Goal: Check status: Check status

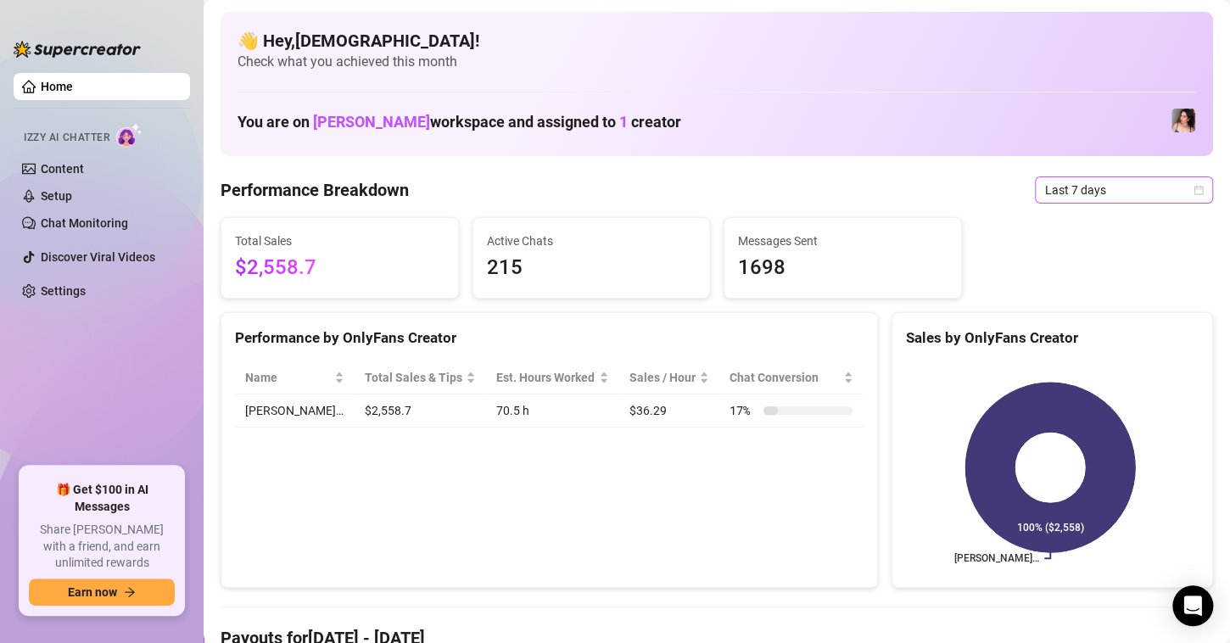
click at [1194, 188] on icon "calendar" at bounding box center [1199, 190] width 10 height 10
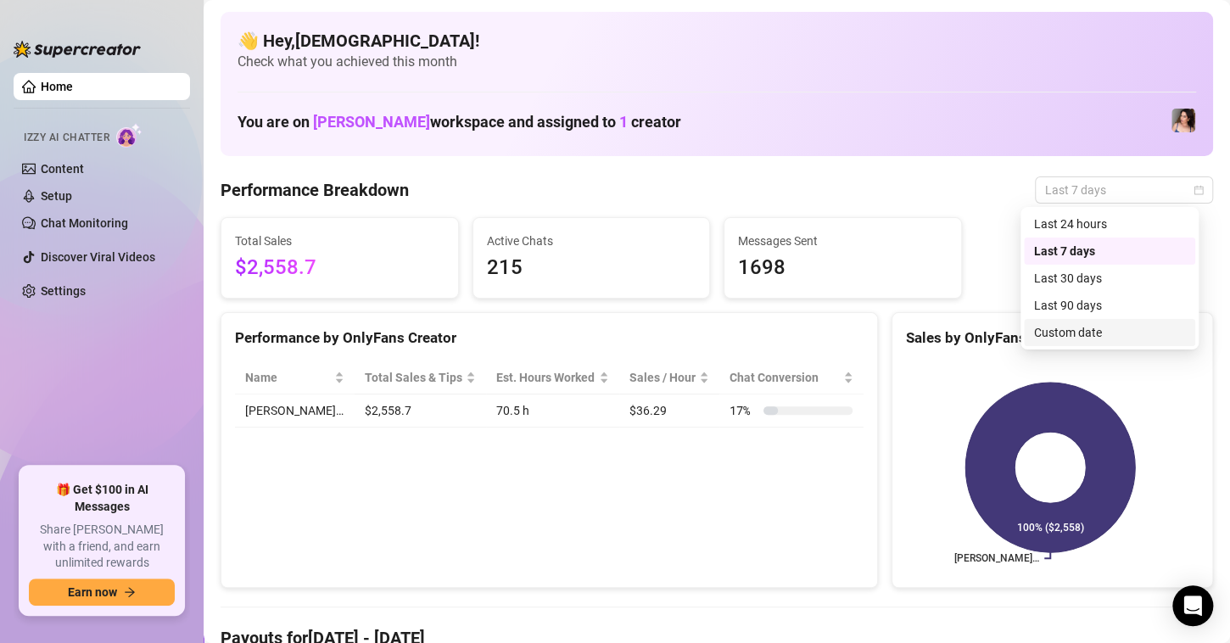
click at [1058, 339] on div "Custom date" at bounding box center [1109, 332] width 151 height 19
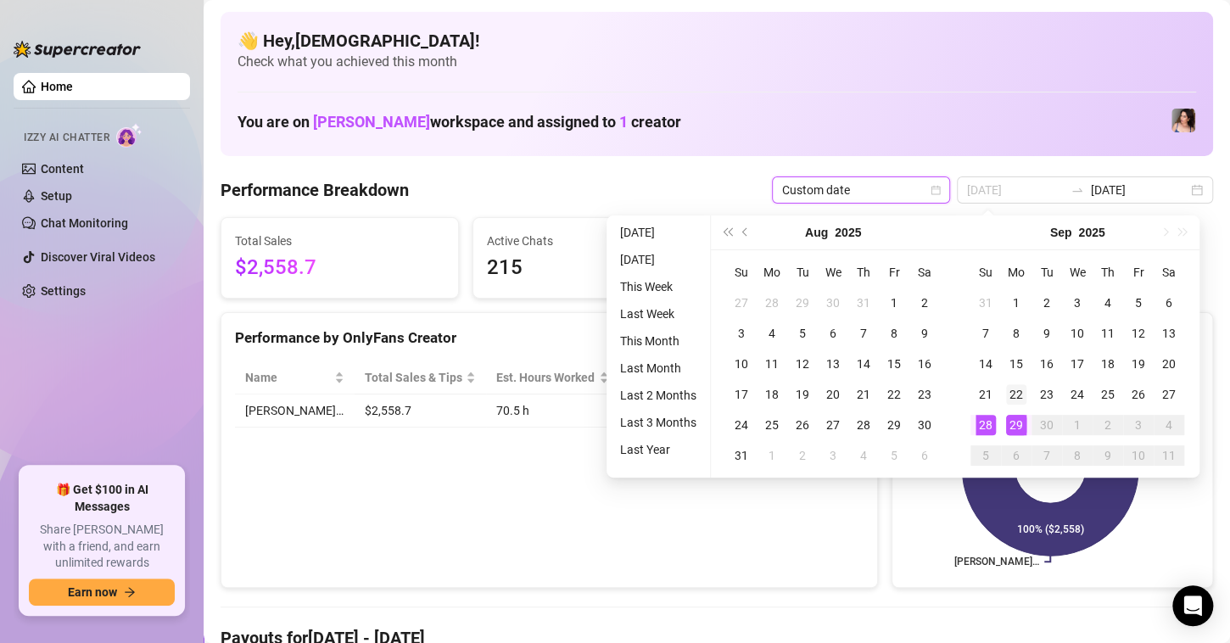
type input "[DATE]"
click at [1022, 388] on div "22" at bounding box center [1016, 394] width 20 height 20
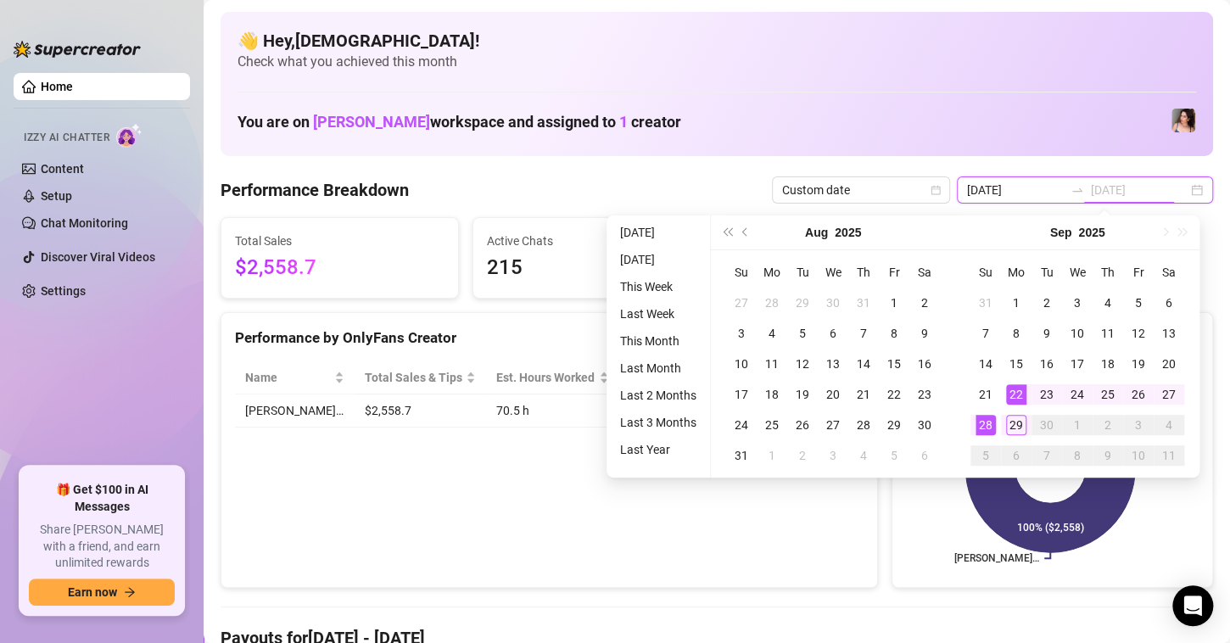
type input "[DATE]"
click at [985, 412] on td "28" at bounding box center [986, 425] width 31 height 31
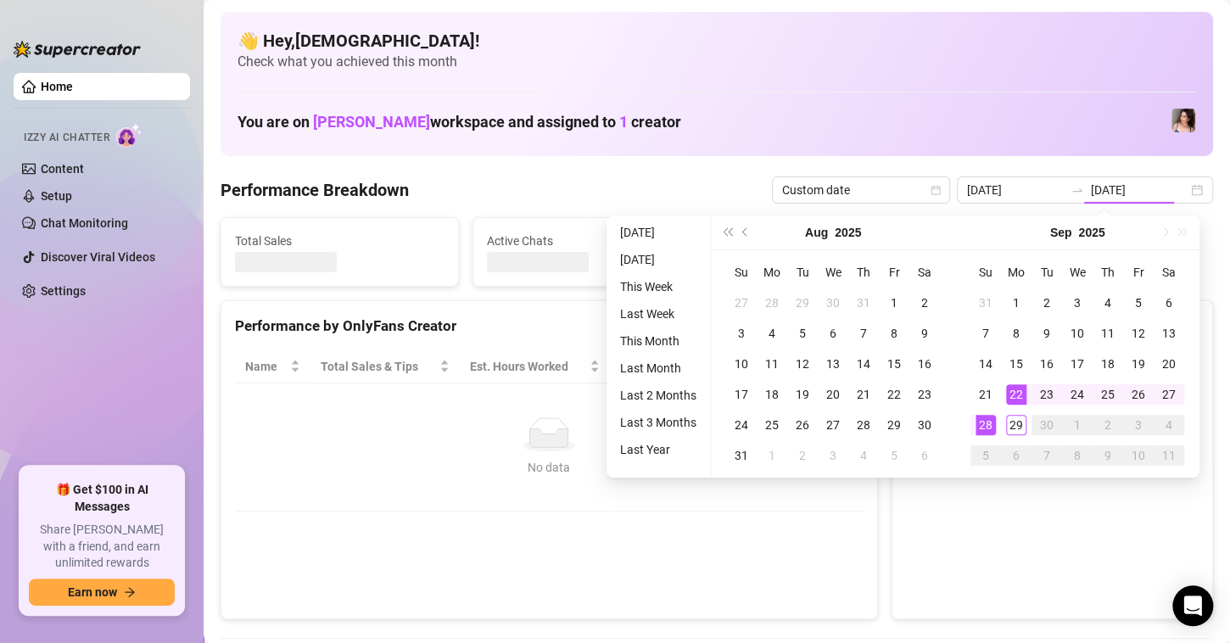
type input "[DATE]"
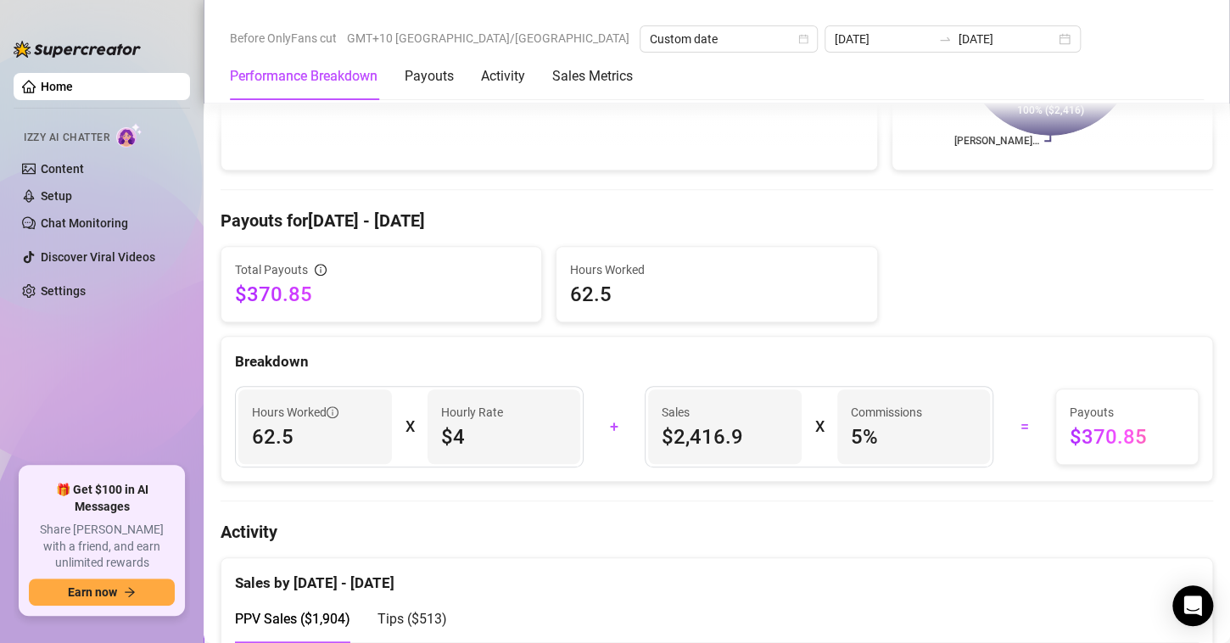
scroll to position [424, 0]
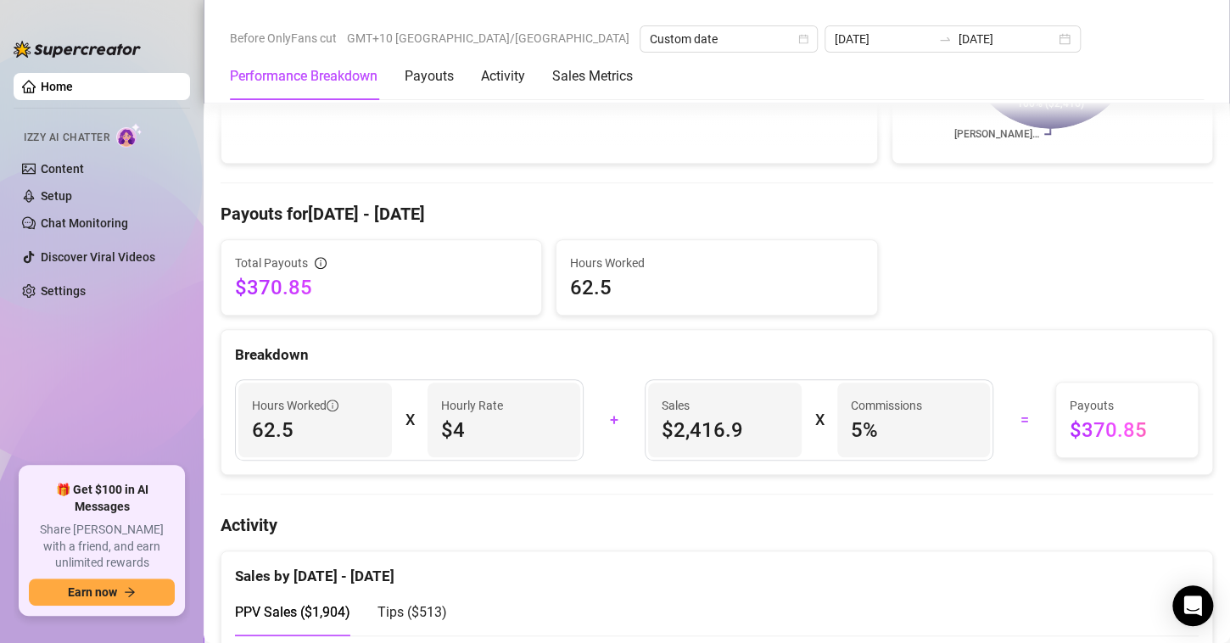
drag, startPoint x: 394, startPoint y: 184, endPoint x: 373, endPoint y: 186, distance: 21.3
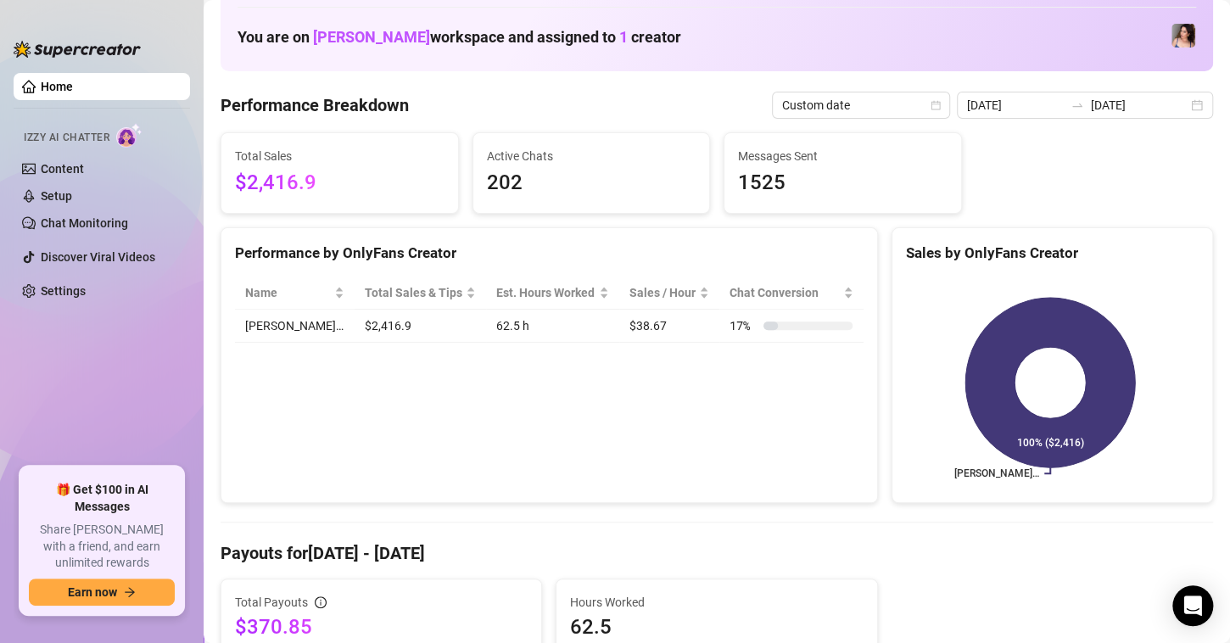
scroll to position [85, 0]
click at [1191, 105] on div "[DATE] [DATE]" at bounding box center [1085, 105] width 256 height 27
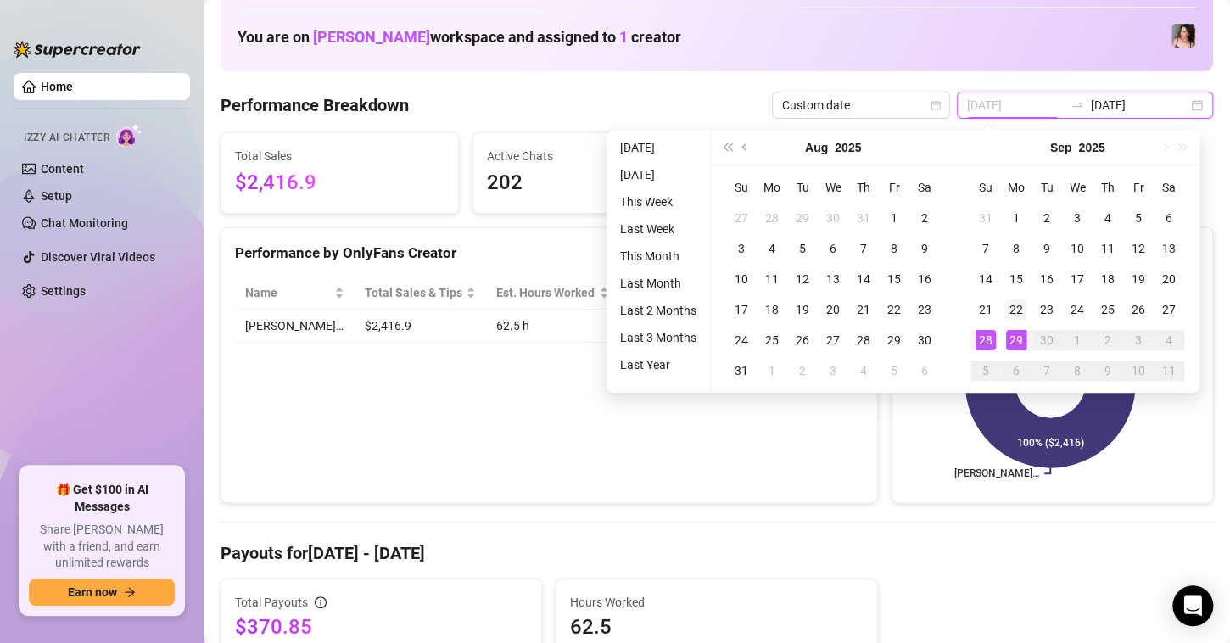
type input "[DATE]"
click at [1013, 314] on div "22" at bounding box center [1016, 310] width 20 height 20
type input "[DATE]"
click at [1021, 344] on div "29" at bounding box center [1016, 340] width 20 height 20
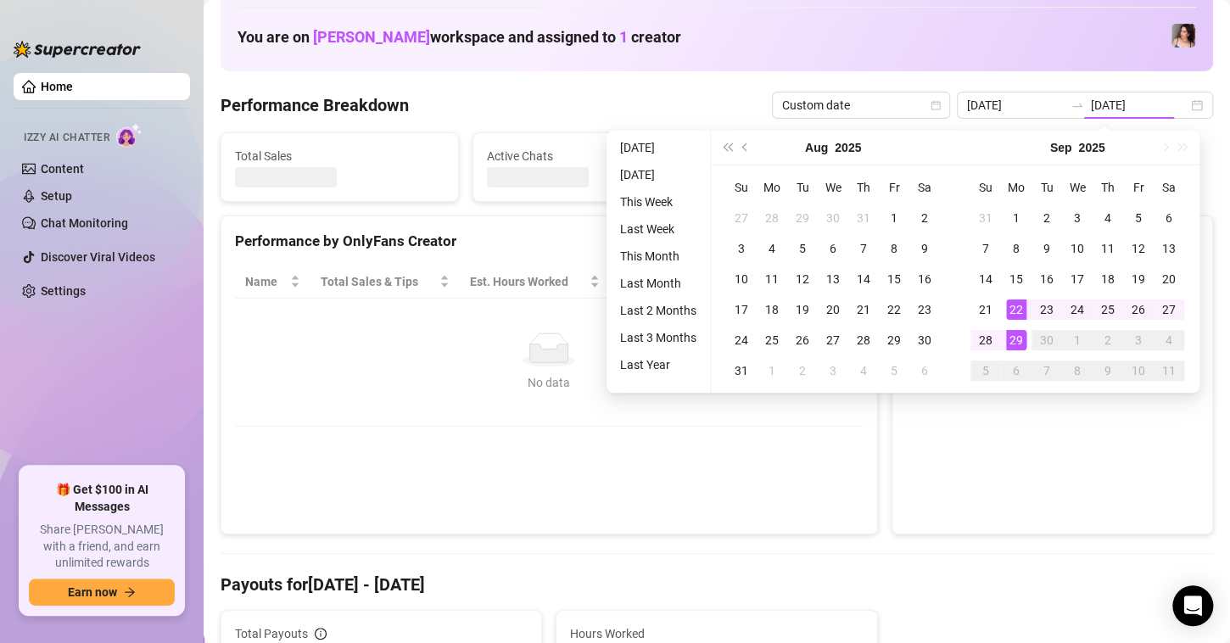
type input "[DATE]"
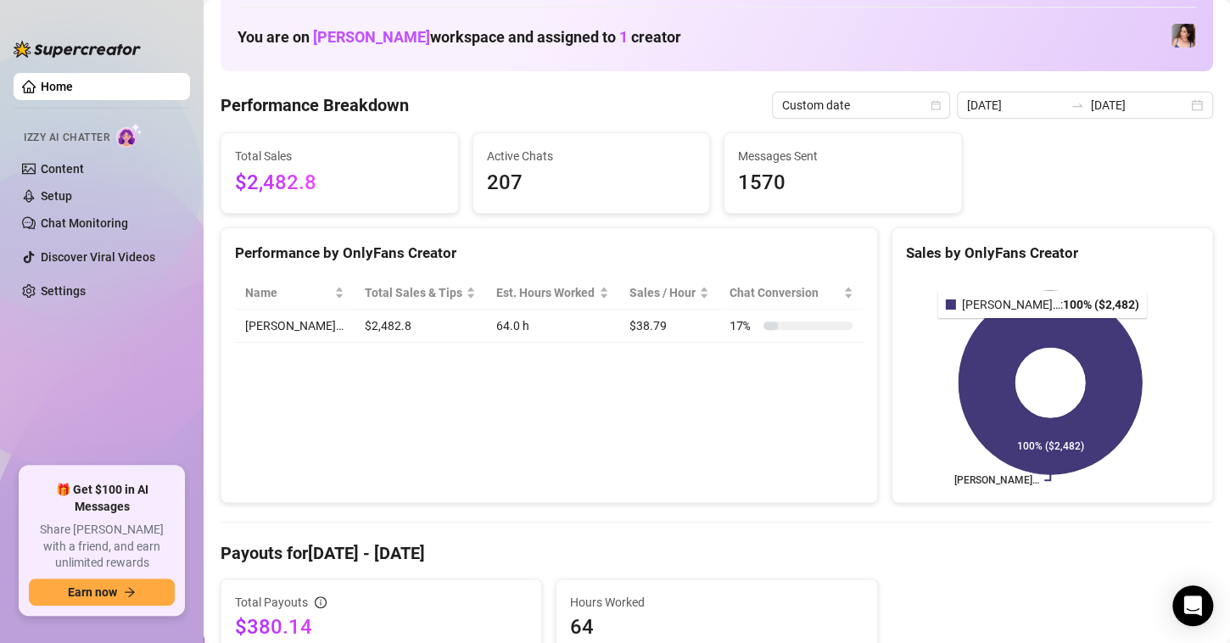
drag, startPoint x: 1004, startPoint y: 326, endPoint x: 429, endPoint y: 313, distance: 575.5
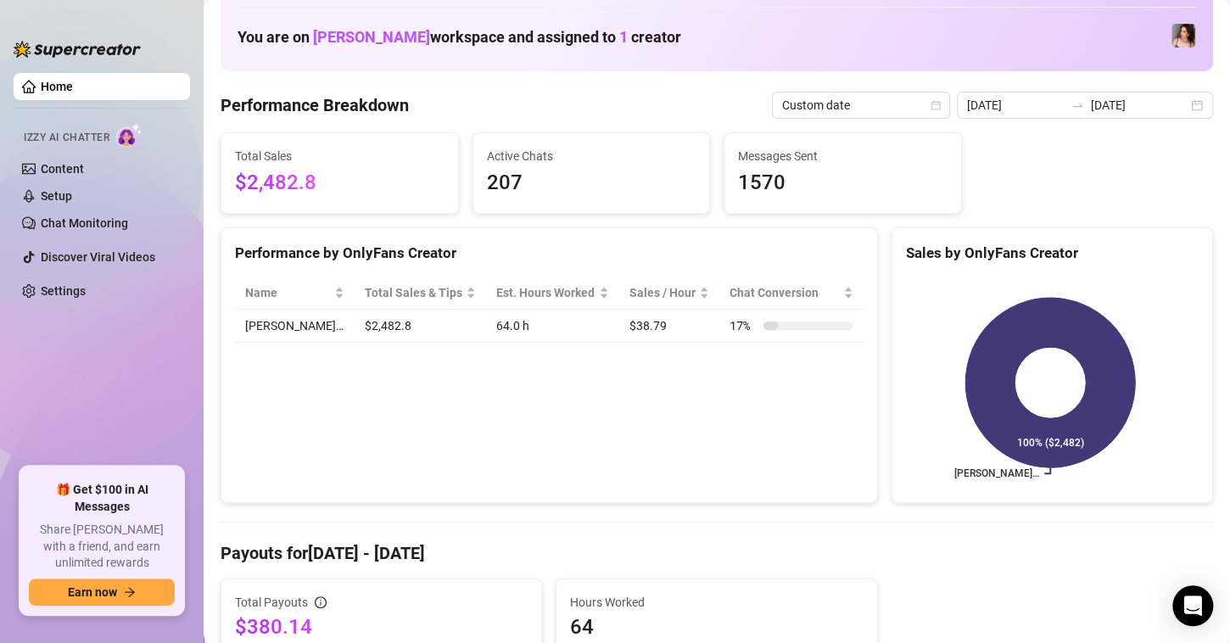
drag, startPoint x: 429, startPoint y: 313, endPoint x: 1014, endPoint y: 196, distance: 597.1
click at [1014, 196] on div "Total Sales $2,482.8 Active Chats 207 Messages Sent 1570" at bounding box center [717, 172] width 1006 height 81
click at [1178, 105] on div "[DATE] [DATE]" at bounding box center [1085, 105] width 256 height 27
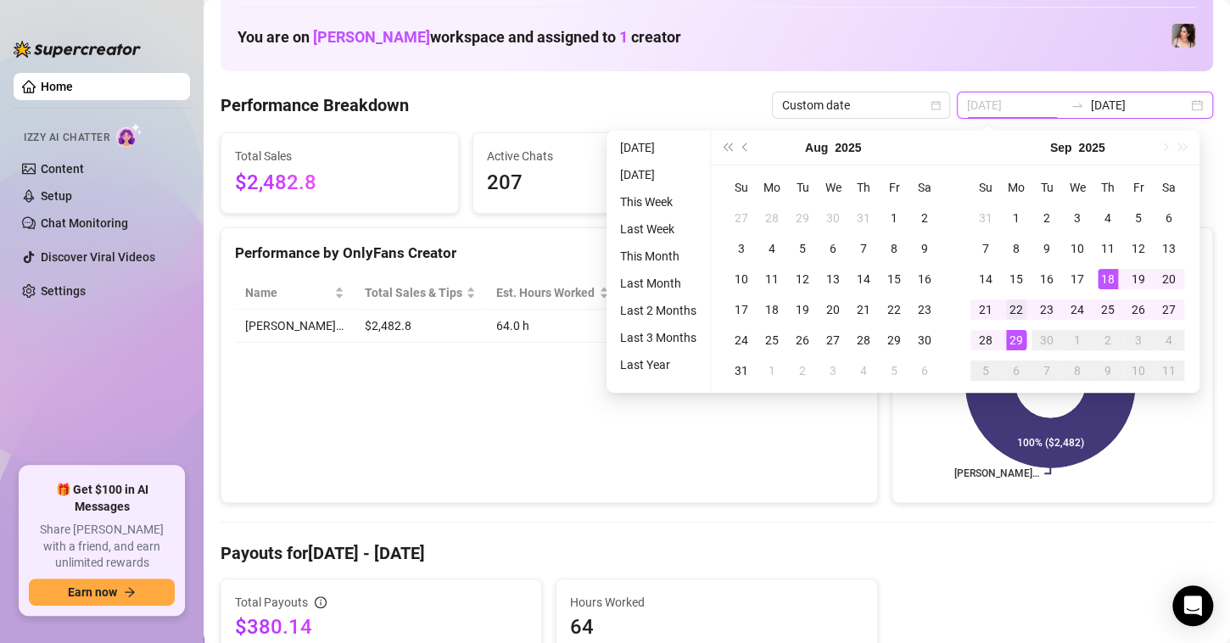
type input "[DATE]"
click at [1012, 315] on div "22" at bounding box center [1016, 310] width 20 height 20
click at [1012, 339] on div "29" at bounding box center [1016, 340] width 20 height 20
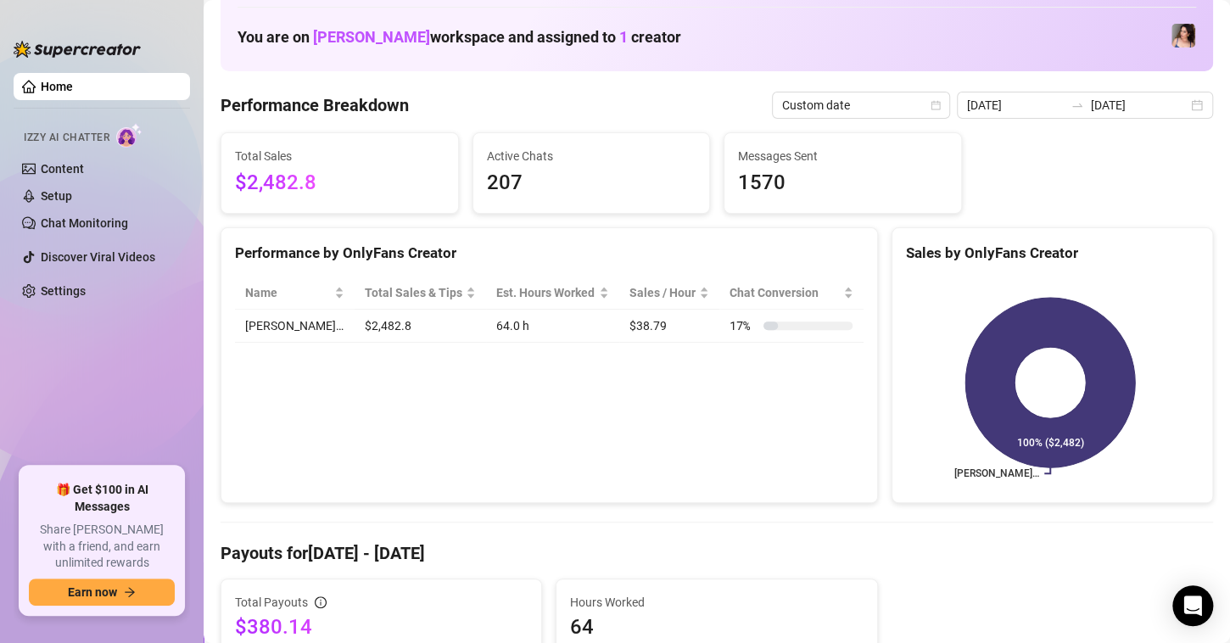
click at [298, 382] on div "Performance by OnlyFans Creator Name Total Sales & Tips Est. Hours Worked Sales…" at bounding box center [550, 365] width 658 height 277
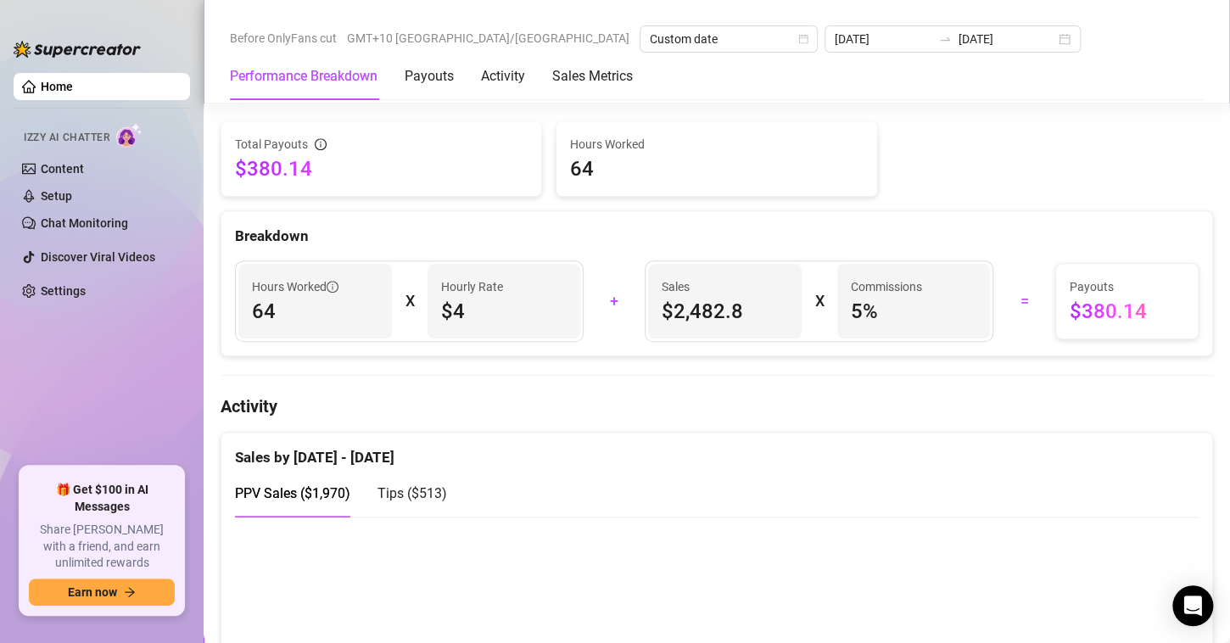
scroll to position [616, 0]
